Goal: Task Accomplishment & Management: Manage account settings

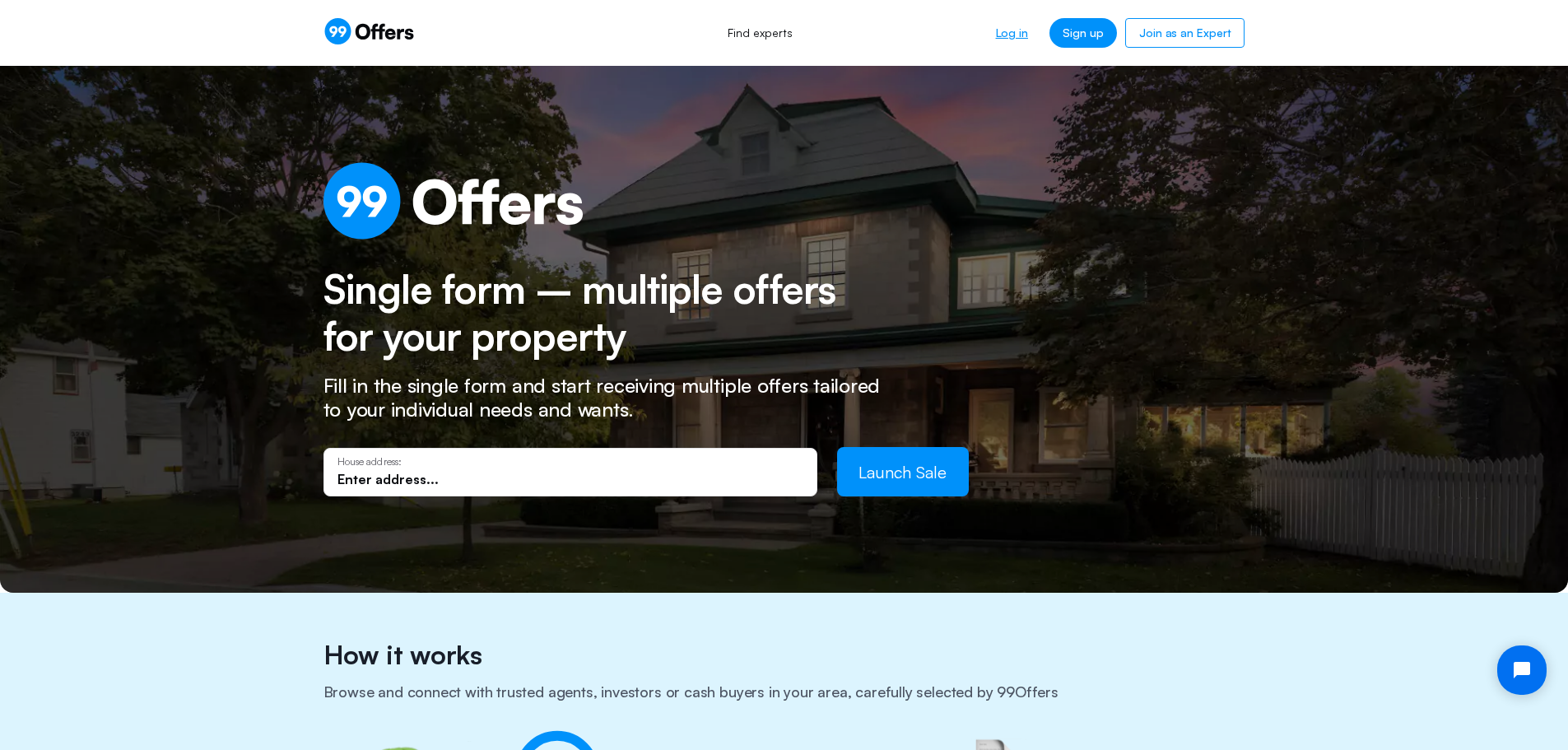
click at [1020, 32] on link "Log in" at bounding box center [1012, 33] width 59 height 29
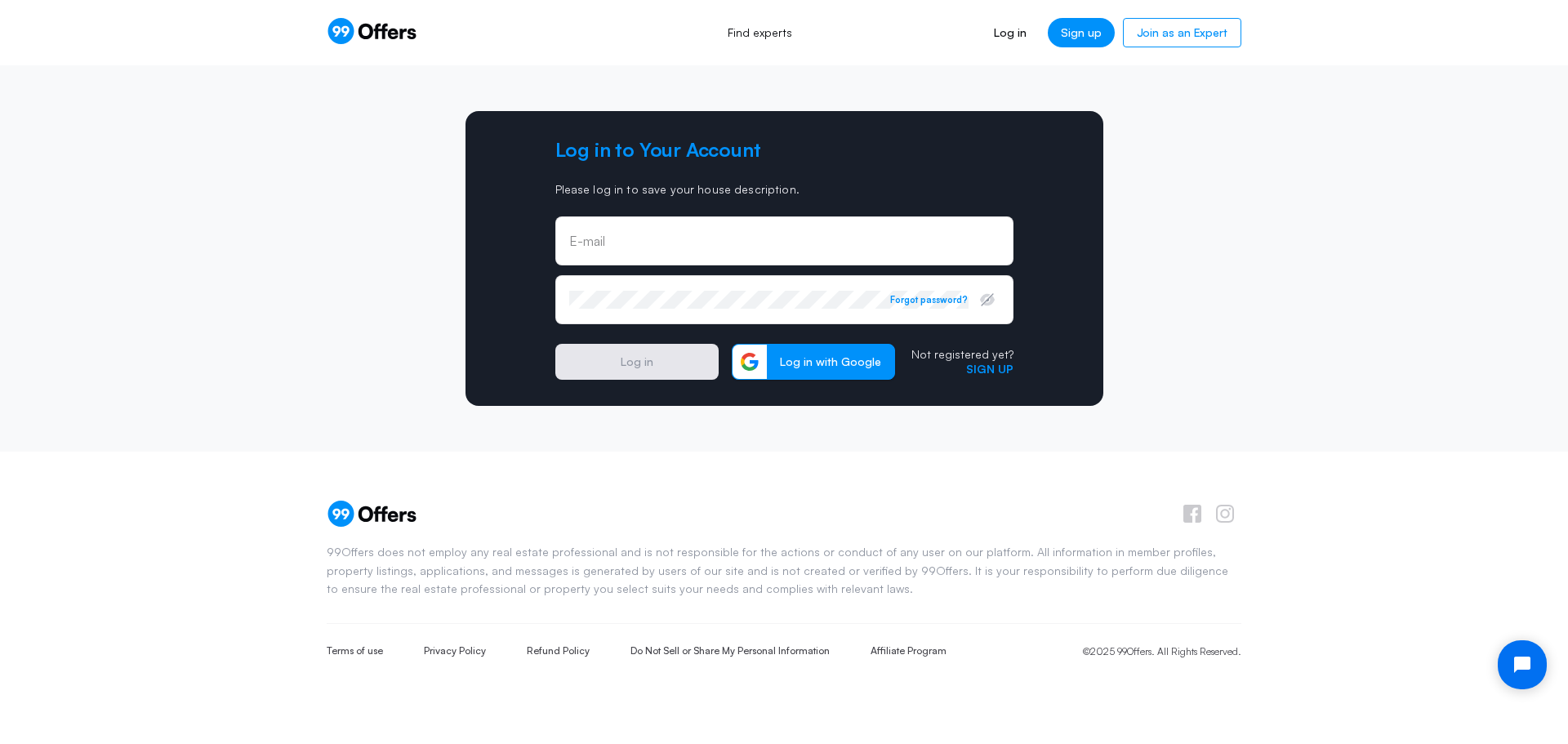
click at [722, 255] on div "E-mail" at bounding box center [784, 241] width 458 height 49
click at [721, 241] on input "email" at bounding box center [784, 247] width 431 height 18
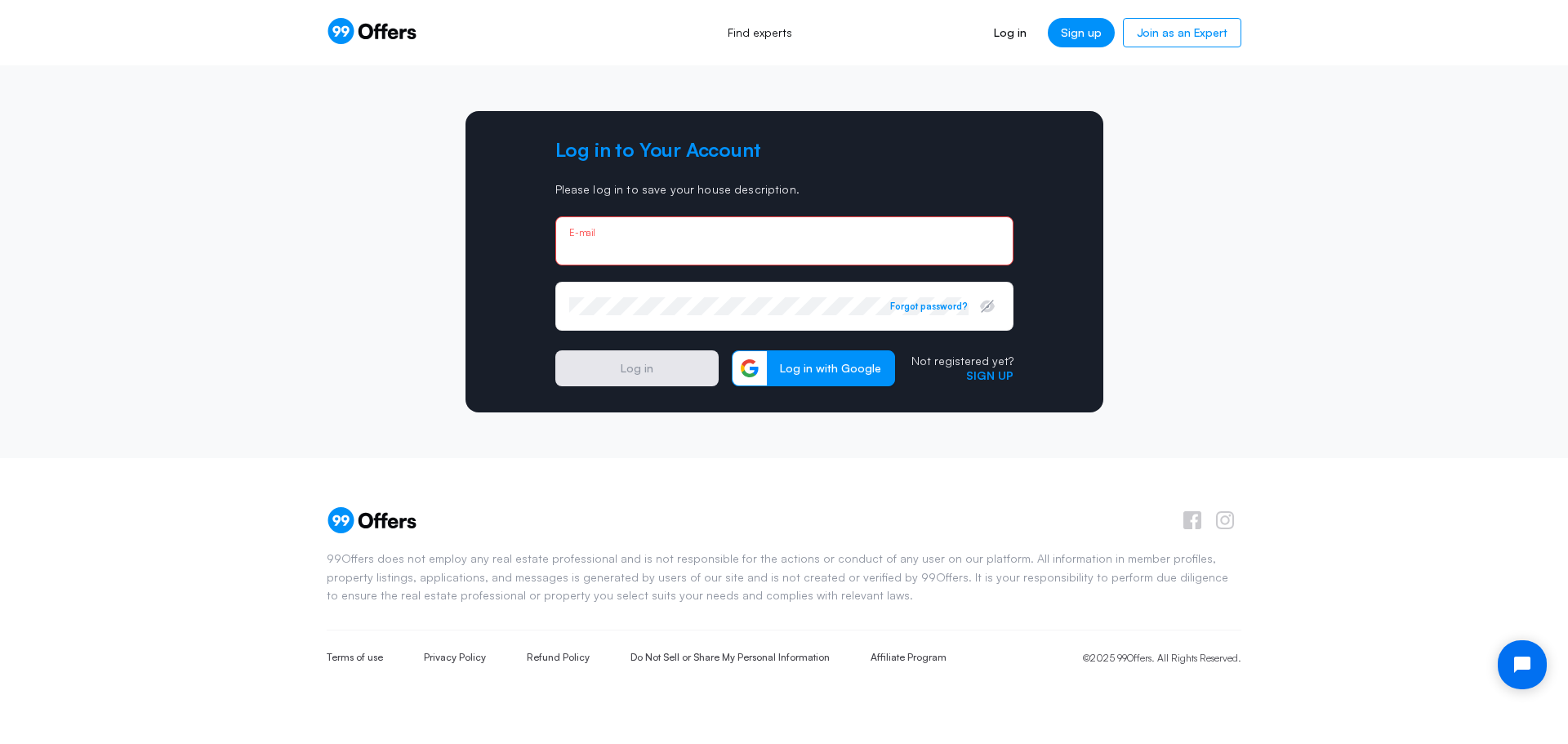
type input "[PERSON_NAME][EMAIL_ADDRESS][DOMAIN_NAME]"
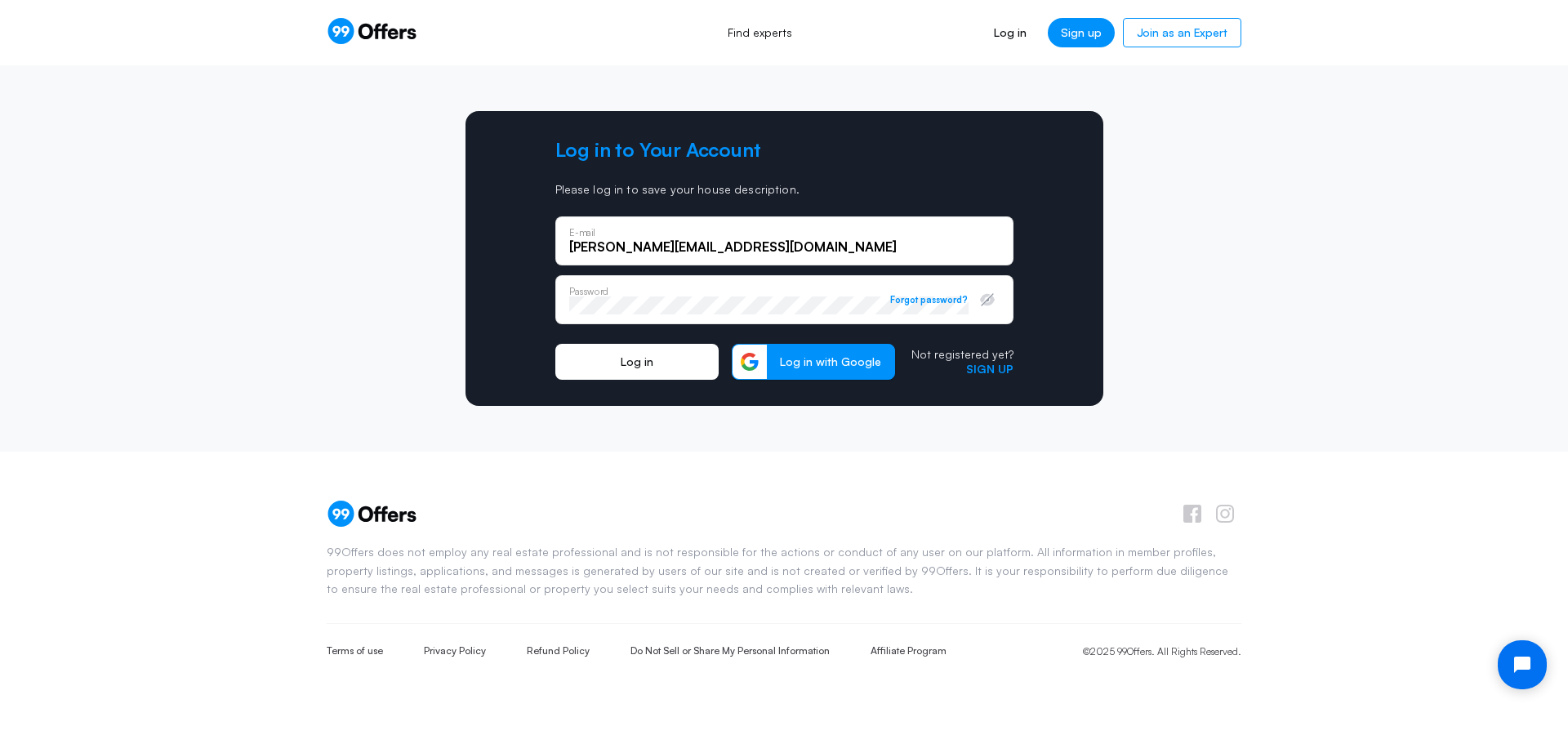
click at [642, 360] on button "Log in" at bounding box center [637, 361] width 164 height 36
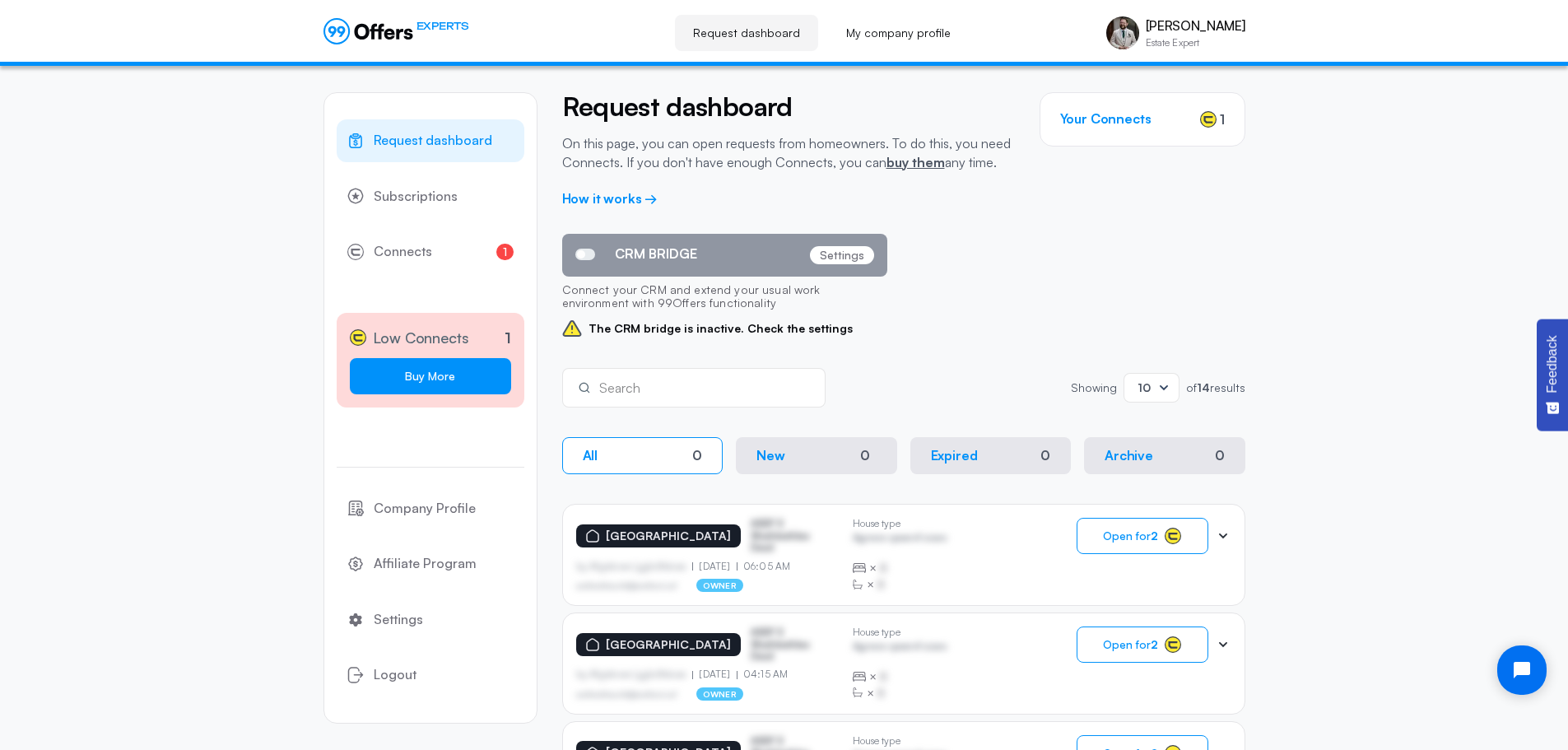
click at [443, 375] on link "Buy More" at bounding box center [430, 376] width 161 height 36
